Goal: Task Accomplishment & Management: Complete application form

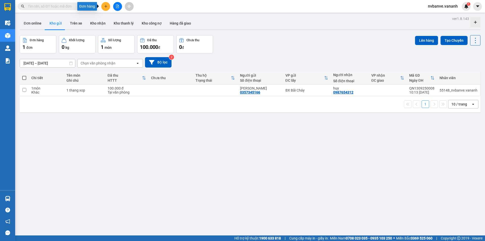
click at [106, 6] on icon "plus" at bounding box center [106, 7] width 4 height 4
click at [127, 18] on div "Tạo đơn hàng" at bounding box center [126, 19] width 22 height 6
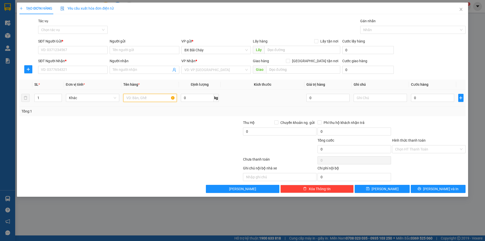
click at [146, 98] on input "text" at bounding box center [150, 98] width 54 height 8
type input "1 bo ban ghees"
click at [197, 98] on input "0" at bounding box center [197, 98] width 33 height 8
type input "50"
click at [382, 97] on input "text" at bounding box center [381, 98] width 54 height 8
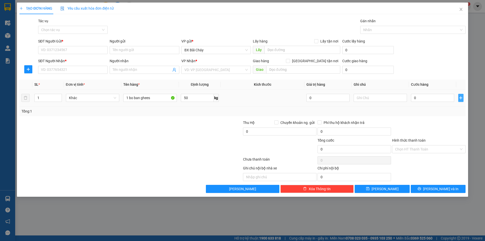
click at [460, 98] on icon "plus" at bounding box center [461, 98] width 4 height 4
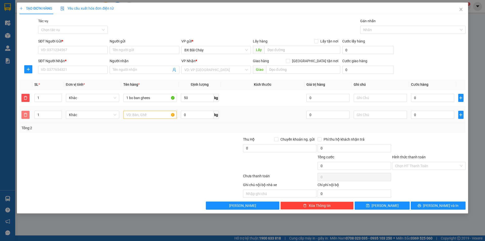
click at [24, 116] on icon "delete" at bounding box center [26, 115] width 4 height 4
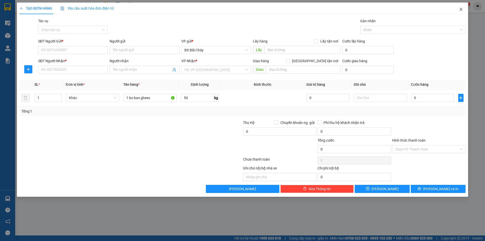
click at [462, 12] on span "Close" at bounding box center [461, 10] width 14 height 14
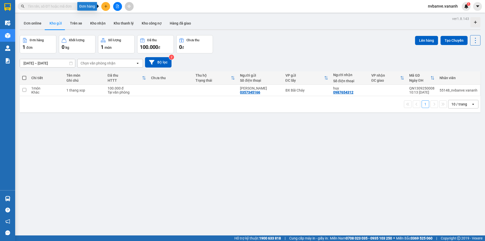
click at [105, 6] on icon "plus" at bounding box center [106, 7] width 4 height 4
click at [125, 18] on div "Tạo đơn hàng" at bounding box center [126, 19] width 22 height 6
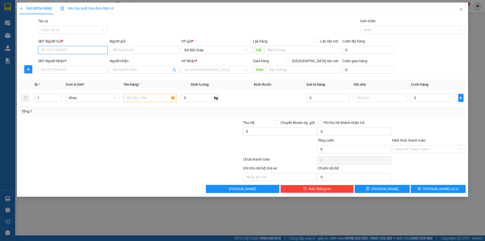
click at [66, 53] on input "SĐT Người Gửi *" at bounding box center [72, 50] width 69 height 8
type input "123"
click at [75, 52] on input "123" at bounding box center [72, 50] width 69 height 8
click at [139, 48] on input "Nguyr" at bounding box center [144, 50] width 69 height 8
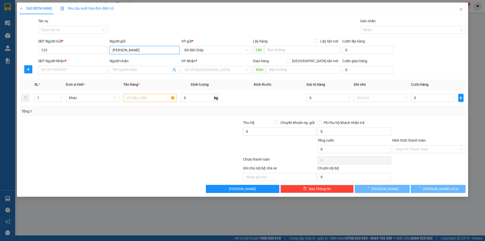
type input "[PERSON_NAME]"
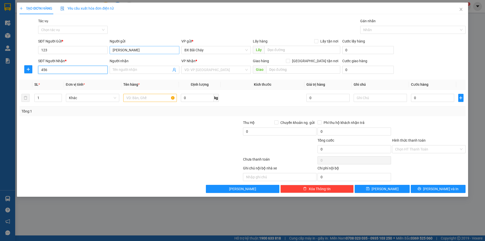
type input "456"
type input "[PERSON_NAME]"
click at [277, 52] on input "text" at bounding box center [303, 50] width 76 height 8
click at [157, 97] on input "text" at bounding box center [150, 98] width 54 height 8
click at [50, 99] on input "1" at bounding box center [48, 98] width 27 height 8
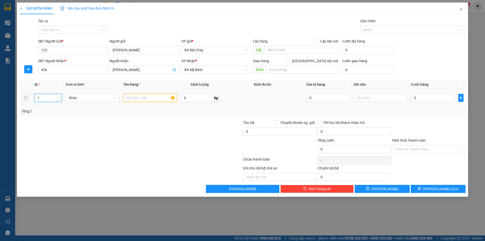
click at [143, 96] on input "text" at bounding box center [150, 98] width 54 height 8
type input "B"
type input "1"
type input "thùng xốp"
click at [186, 98] on input "0" at bounding box center [197, 98] width 33 height 8
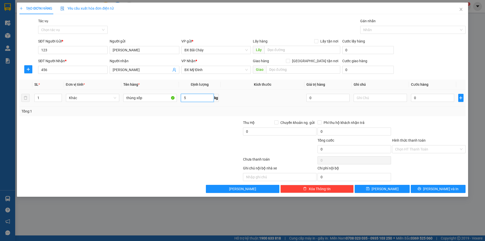
type input "5"
click at [295, 104] on td at bounding box center [263, 97] width 84 height 17
click at [423, 98] on input "0" at bounding box center [432, 98] width 43 height 8
click at [110, 96] on span "Khác" at bounding box center [93, 98] width 48 height 8
click at [169, 111] on div "Tổng: 1" at bounding box center [104, 111] width 166 height 6
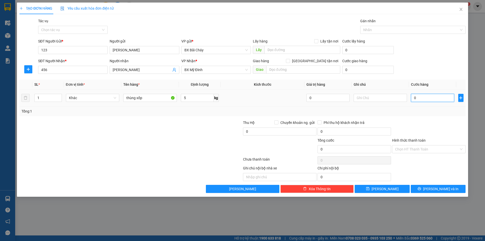
click at [427, 98] on input "0" at bounding box center [432, 98] width 43 height 8
type input "005"
type input "5"
type input "0.050"
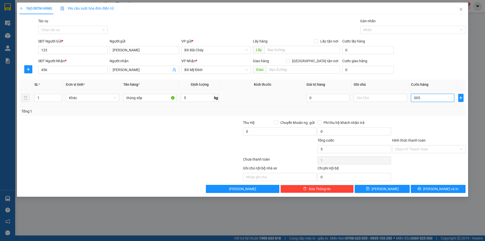
type input "50"
type input "005"
type input "5"
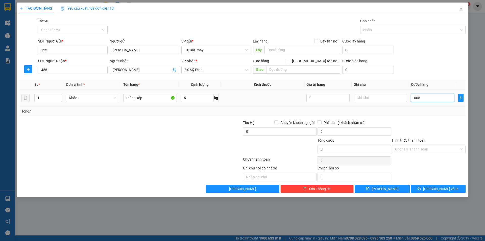
type input "00"
type input "0"
click at [434, 98] on input "0" at bounding box center [432, 98] width 43 height 8
drag, startPoint x: 429, startPoint y: 98, endPoint x: 410, endPoint y: 99, distance: 19.2
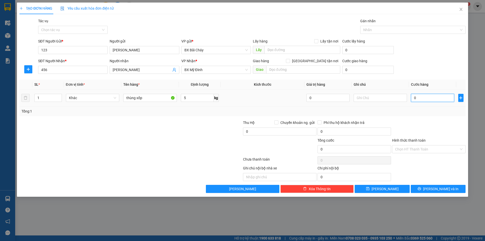
click at [410, 99] on td "0" at bounding box center [432, 97] width 47 height 17
type input "005"
type input "5"
type input "00"
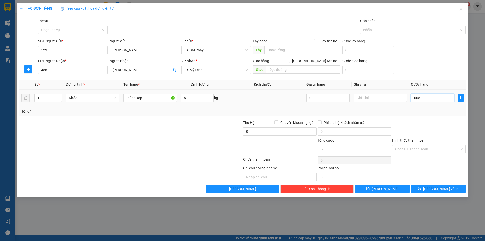
type input "0"
type input "005"
type input "5"
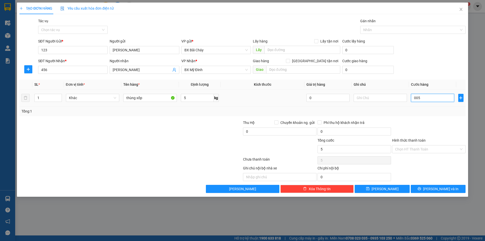
type input "005-"
type input "0"
type input "005"
type input "5"
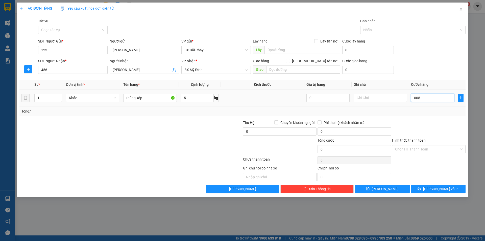
type input "5"
type input "00.050"
type input "50"
type input "0.000.500"
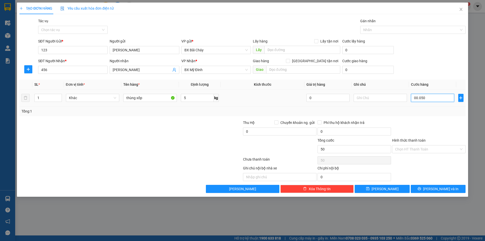
type input "500"
type input "000.005.000"
type input "5.000"
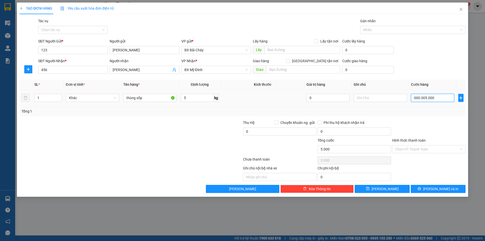
type input "0.005.000"
type input "5.000"
drag, startPoint x: 435, startPoint y: 99, endPoint x: 409, endPoint y: 98, distance: 25.3
click at [409, 98] on td "0.005.000" at bounding box center [432, 97] width 47 height 17
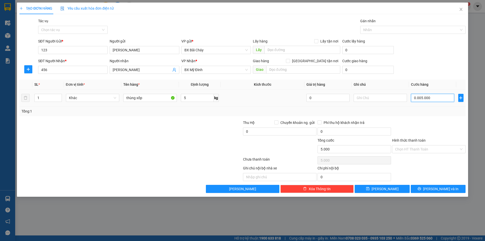
type input "0"
type input "50"
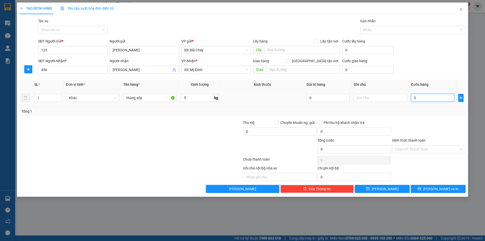
type input "50"
click at [403, 116] on div "Tổng: 1" at bounding box center [242, 111] width 446 height 10
type input "50.000"
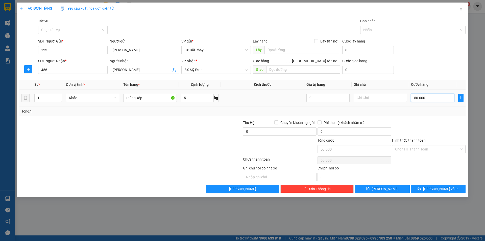
click at [425, 100] on input "50.000" at bounding box center [432, 98] width 43 height 8
click at [434, 97] on input "50.000" at bounding box center [432, 98] width 43 height 8
type input "0"
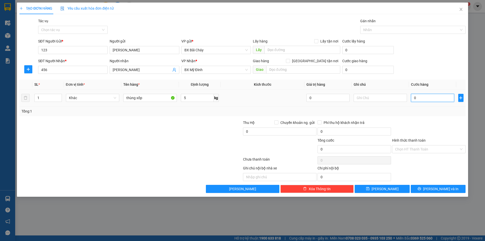
click at [434, 97] on input "0" at bounding box center [432, 98] width 43 height 8
type input "5"
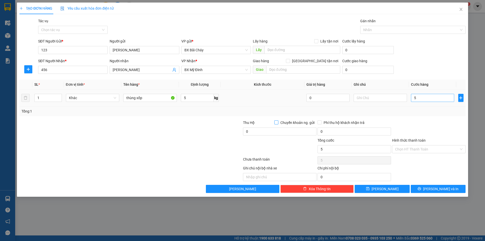
type input "5.000"
type input "5.000.000"
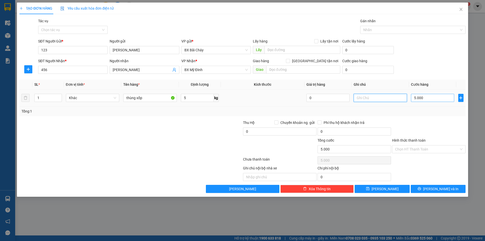
type input "5.000.000"
click at [434, 98] on input "5.000.000" at bounding box center [432, 98] width 43 height 8
drag, startPoint x: 434, startPoint y: 98, endPoint x: 409, endPoint y: 98, distance: 25.0
click at [409, 98] on td "5.000.000" at bounding box center [432, 97] width 47 height 17
type input "0"
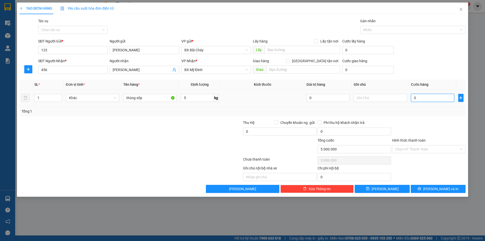
type input "0"
type input "005"
type input "5"
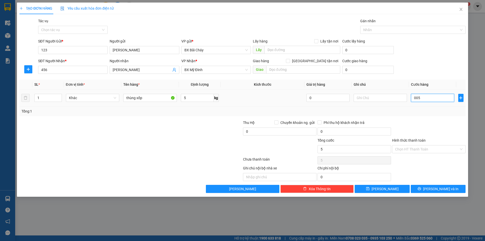
type input "0.050"
type input "50"
type input "50.000"
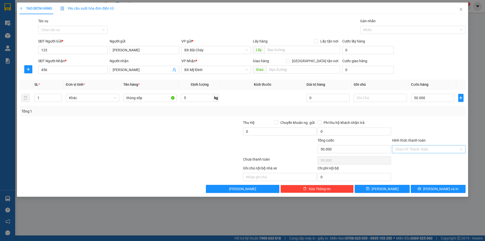
click at [436, 147] on input "Hình thức thanh toán" at bounding box center [427, 149] width 64 height 8
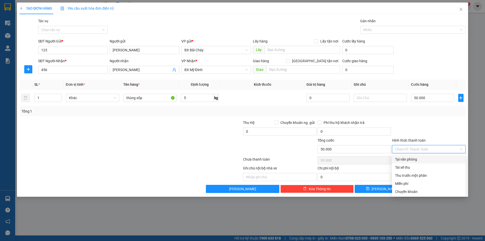
click at [409, 158] on div "Tại văn phòng" at bounding box center [428, 159] width 67 height 6
type input "0"
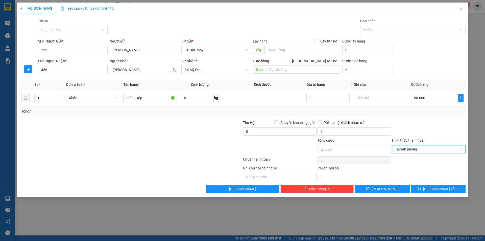
click at [415, 124] on div at bounding box center [429, 129] width 75 height 18
click at [437, 151] on span "Tại văn phòng" at bounding box center [428, 149] width 67 height 8
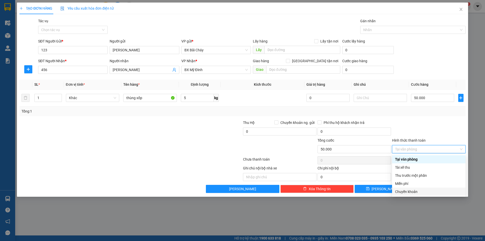
click at [423, 192] on div "Chuyển khoản" at bounding box center [428, 192] width 67 height 6
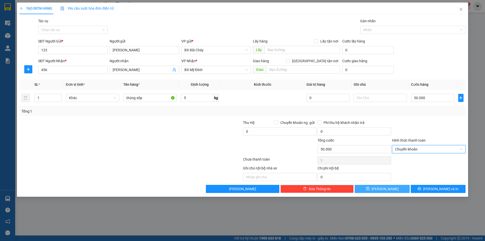
click at [386, 189] on span "[PERSON_NAME]" at bounding box center [385, 189] width 27 height 6
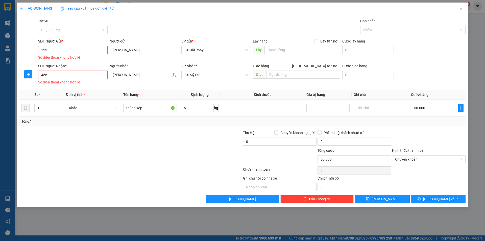
click at [50, 74] on input "456" at bounding box center [72, 75] width 69 height 8
drag, startPoint x: 50, startPoint y: 74, endPoint x: 37, endPoint y: 74, distance: 12.6
click at [37, 74] on div "SĐT Người Nhận * 456 456 Số điện thoại không hợp lệ" at bounding box center [73, 74] width 72 height 23
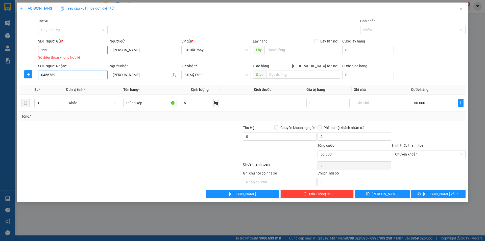
type input "0456789"
click at [89, 51] on input "123" at bounding box center [72, 50] width 69 height 8
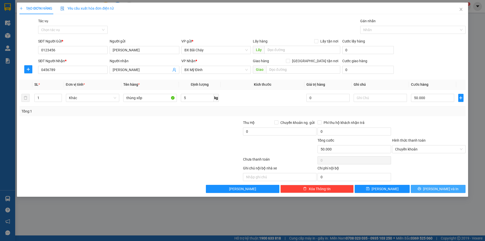
click at [421, 189] on icon "printer" at bounding box center [420, 189] width 4 height 4
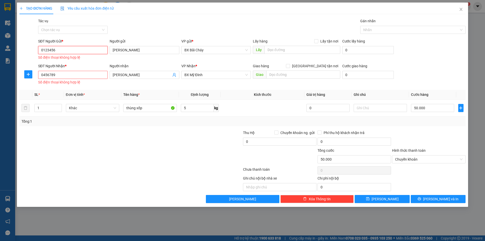
drag, startPoint x: 59, startPoint y: 50, endPoint x: 35, endPoint y: 49, distance: 24.3
click at [35, 49] on div "SĐT Người Gửi * 0123456 0123456 Số điện thoại không hợp lệ Người gửi [PERSON_NA…" at bounding box center [242, 49] width 447 height 23
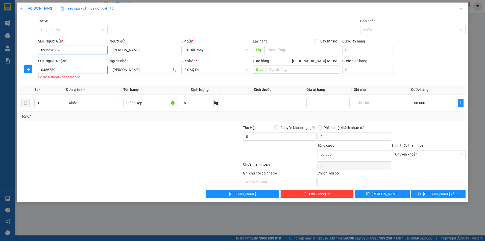
type input "0912345678"
drag, startPoint x: 47, startPoint y: 71, endPoint x: 34, endPoint y: 71, distance: 12.9
click at [34, 71] on div "SĐT Người Nhận * 0456789 0456789 Số điện thoại không hợp lệ Người nhận [PERSON_…" at bounding box center [242, 69] width 447 height 23
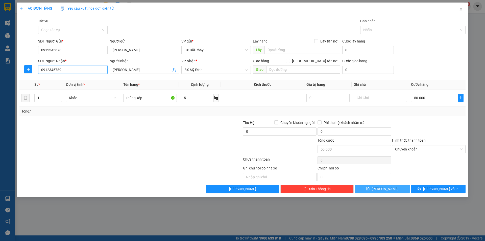
type input "0912345789"
click at [383, 188] on span "[PERSON_NAME]" at bounding box center [385, 189] width 27 height 6
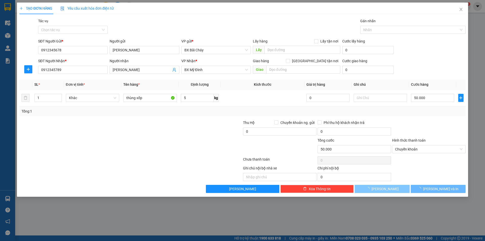
type input "0"
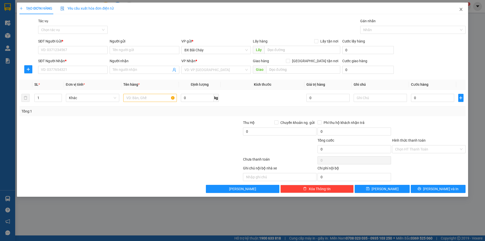
click at [461, 8] on icon "close" at bounding box center [461, 9] width 4 height 4
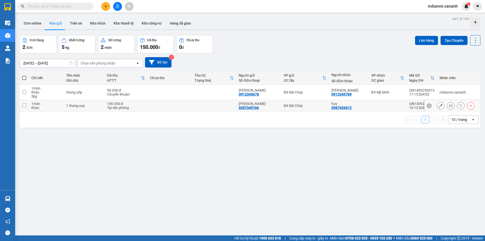
click at [24, 105] on input "checkbox" at bounding box center [24, 105] width 4 height 4
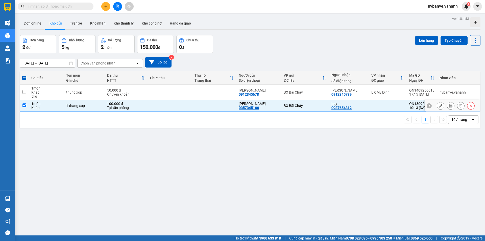
click at [24, 105] on input "checkbox" at bounding box center [24, 105] width 4 height 4
checkbox input "false"
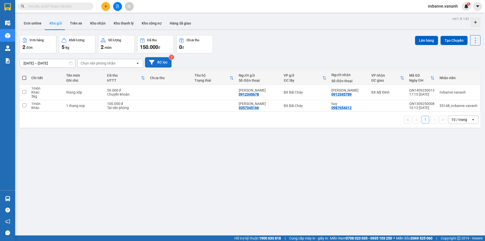
click at [159, 60] on button "Bộ lọc" at bounding box center [158, 62] width 27 height 10
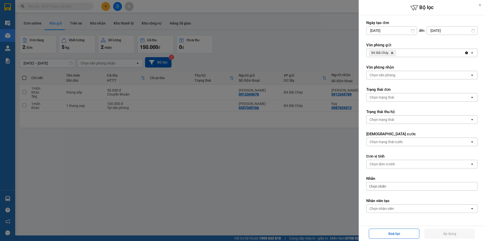
click at [405, 75] on div "Chọn văn phòng" at bounding box center [419, 75] width 104 height 8
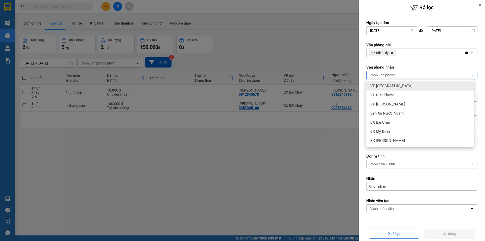
click at [406, 75] on div "Chọn văn phòng" at bounding box center [419, 75] width 104 height 8
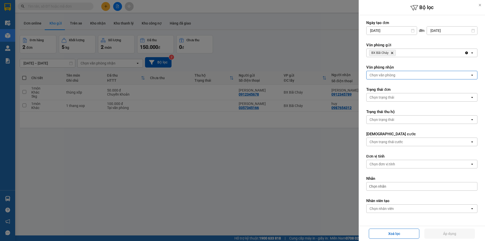
click at [399, 75] on div "Chọn văn phòng" at bounding box center [419, 75] width 104 height 8
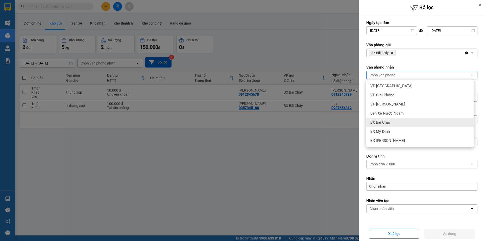
click at [397, 124] on div "BX Bãi Cháy" at bounding box center [419, 122] width 107 height 9
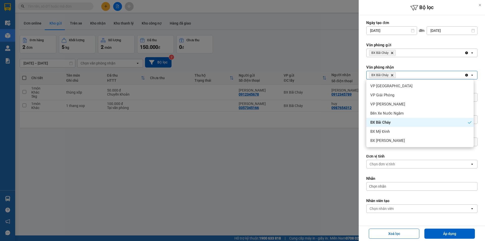
click at [398, 155] on label "Đơn vị tính" at bounding box center [421, 156] width 111 height 5
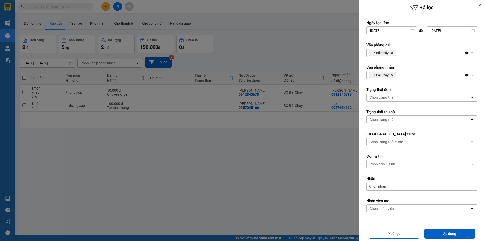
click at [398, 117] on div "Chọn trạng thái" at bounding box center [419, 119] width 104 height 8
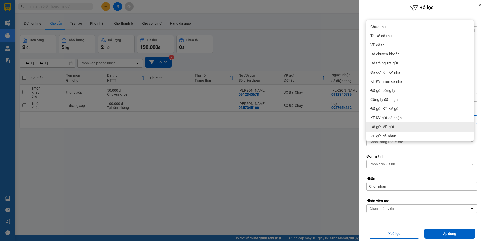
click at [407, 149] on form "Ngày tạo đơn [DATE] Press the down arrow key to interact with the calendar and …" at bounding box center [421, 127] width 111 height 215
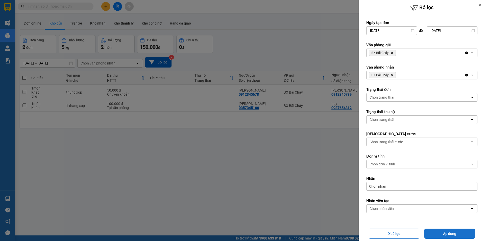
click at [444, 234] on button "Áp dụng" at bounding box center [450, 233] width 51 height 10
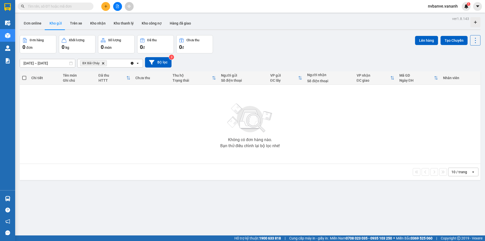
click at [105, 63] on icon "Delete" at bounding box center [103, 63] width 3 height 3
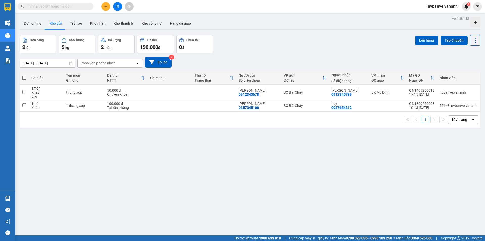
click at [201, 66] on div "[DATE] – [DATE] Press the down arrow key to interact with the calendar and sele…" at bounding box center [250, 62] width 461 height 10
click at [72, 25] on button "Trên xe" at bounding box center [76, 23] width 20 height 12
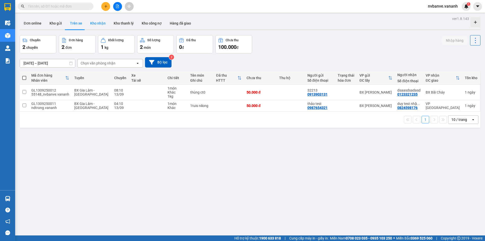
click at [103, 25] on button "Kho nhận" at bounding box center [98, 23] width 24 height 12
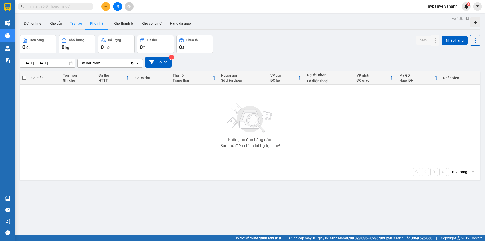
click at [80, 26] on button "Trên xe" at bounding box center [76, 23] width 20 height 12
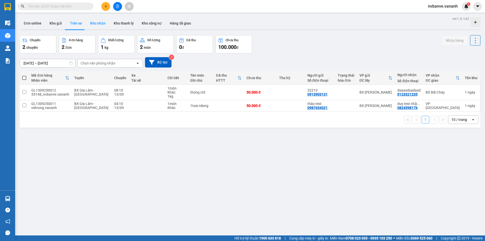
click at [97, 26] on button "Kho nhận" at bounding box center [98, 23] width 24 height 12
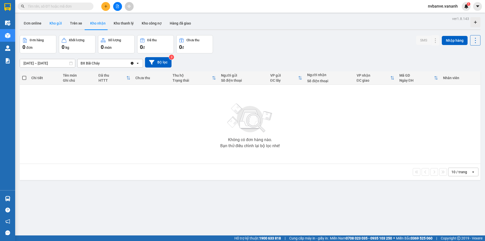
click at [60, 22] on button "Kho gửi" at bounding box center [55, 23] width 20 height 12
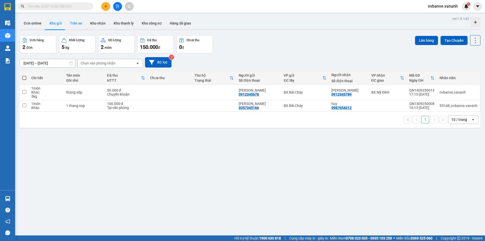
click at [69, 25] on button "Trên xe" at bounding box center [76, 23] width 20 height 12
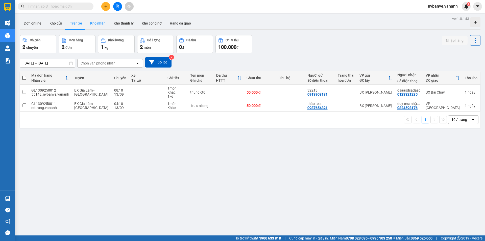
click at [89, 22] on button "Kho nhận" at bounding box center [98, 23] width 24 height 12
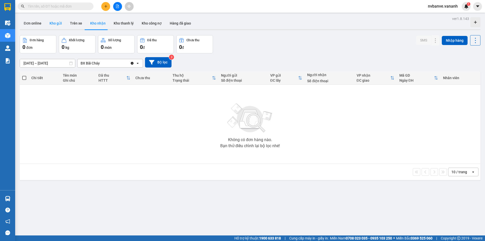
click at [57, 24] on button "Kho gửi" at bounding box center [55, 23] width 20 height 12
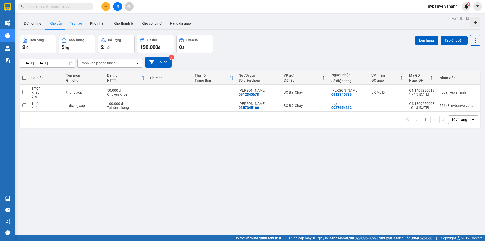
click at [73, 23] on button "Trên xe" at bounding box center [76, 23] width 20 height 12
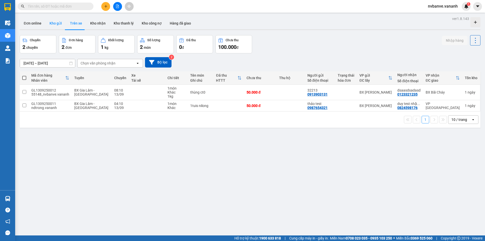
click at [54, 20] on button "Kho gửi" at bounding box center [55, 23] width 20 height 12
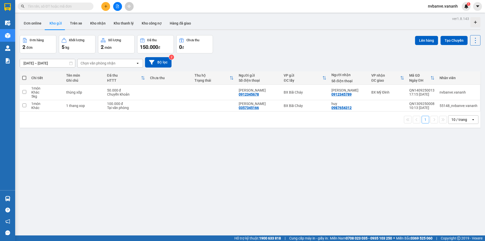
click at [56, 22] on button "Kho gửi" at bounding box center [55, 23] width 20 height 12
click at [71, 22] on button "Trên xe" at bounding box center [76, 23] width 20 height 12
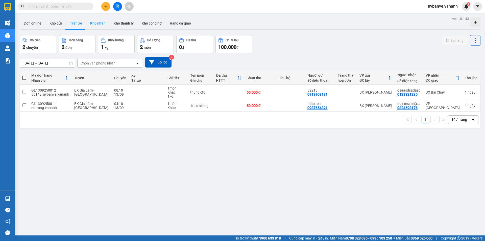
click at [95, 24] on button "Kho nhận" at bounding box center [98, 23] width 24 height 12
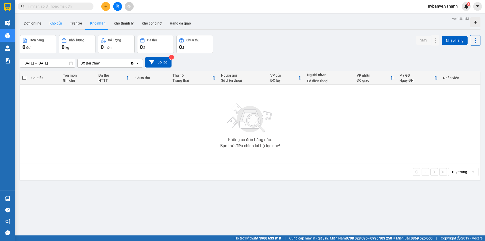
click at [58, 24] on button "Kho gửi" at bounding box center [55, 23] width 20 height 12
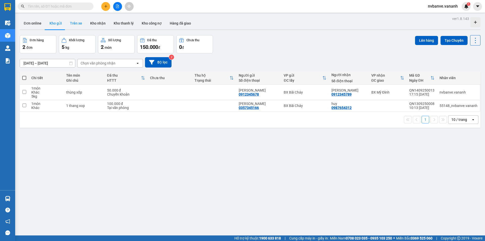
click at [75, 25] on button "Trên xe" at bounding box center [76, 23] width 20 height 12
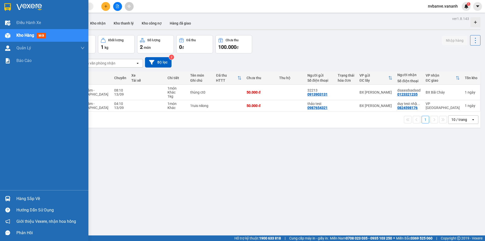
click at [25, 196] on div "Hàng sắp về" at bounding box center [50, 199] width 68 height 8
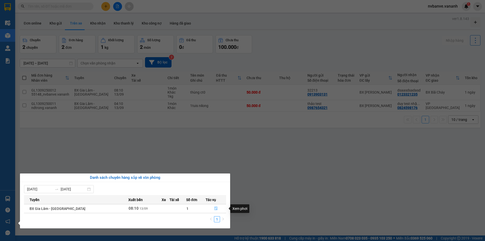
click at [214, 208] on icon "file-done" at bounding box center [216, 208] width 4 height 4
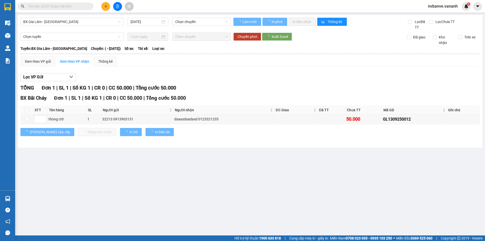
type input "[DATE]"
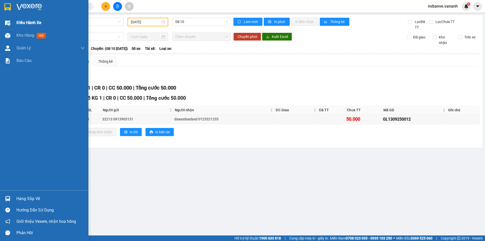
click at [34, 25] on span "Điều hành xe" at bounding box center [28, 22] width 25 height 6
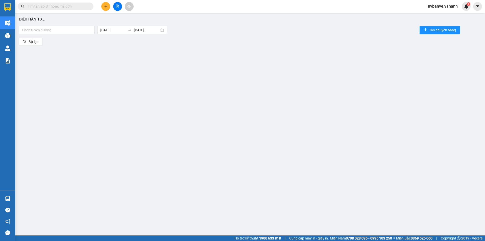
click at [109, 53] on div "Điều hành xe Chọn tuyến đường [DATE] [DATE] Tạo chuyến hàng Bộ lọc" at bounding box center [250, 119] width 465 height 209
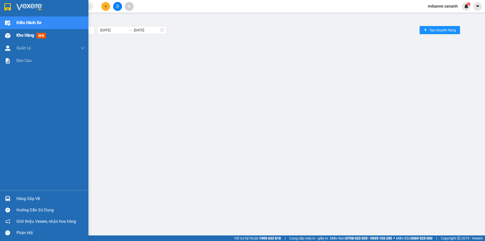
click at [18, 32] on div "Điều hành xe Chọn tuyến đường [DATE] [DATE] Tạo chuyến hàng Bộ lọc" at bounding box center [250, 119] width 465 height 209
click at [17, 9] on img at bounding box center [29, 7] width 26 height 8
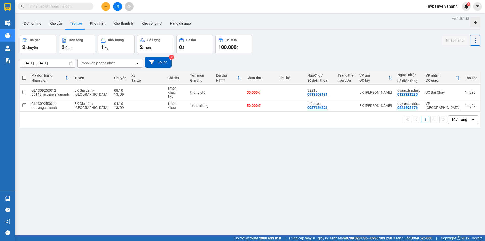
click at [237, 65] on div "[DATE] – [DATE] Press the down arrow key to interact with the calendar and sele…" at bounding box center [250, 62] width 461 height 10
